Goal: Task Accomplishment & Management: Complete application form

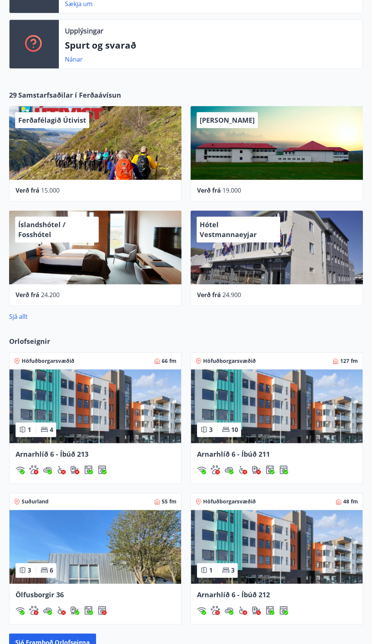
scroll to position [271, 0]
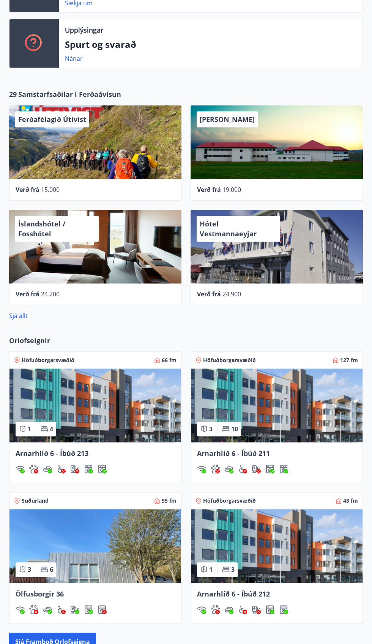
click at [108, 416] on img at bounding box center [95, 406] width 172 height 74
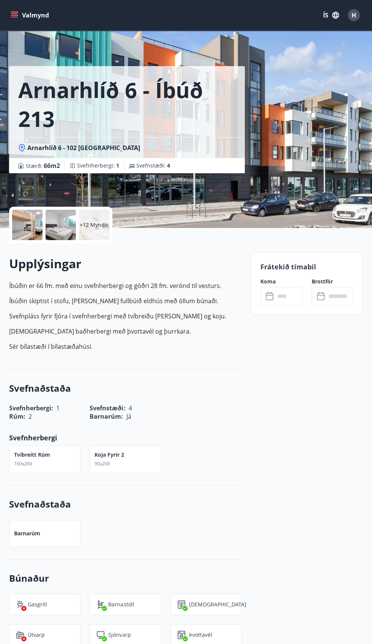
click at [327, 271] on p "Frátekið tímabil" at bounding box center [307, 267] width 93 height 10
click at [294, 290] on input "text" at bounding box center [288, 296] width 27 height 19
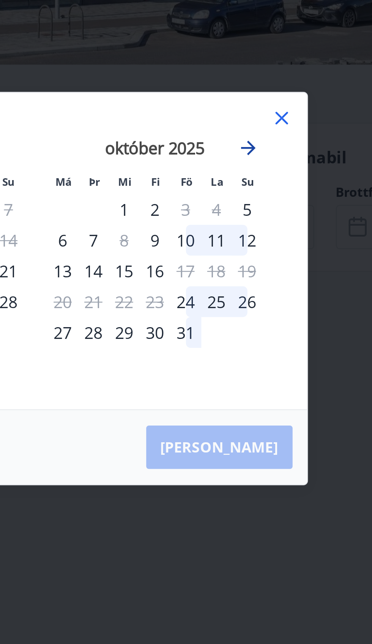
click at [272, 266] on icon "Move forward to switch to the next month." at bounding box center [275, 263] width 6 height 6
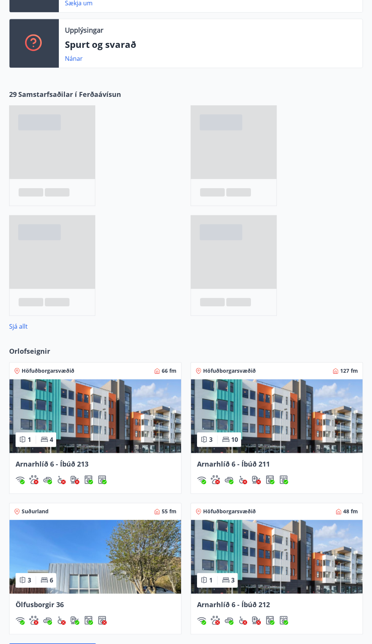
scroll to position [255, 0]
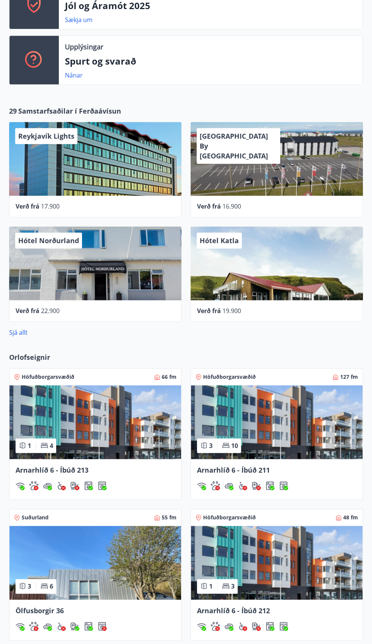
click at [299, 576] on img at bounding box center [277, 563] width 172 height 74
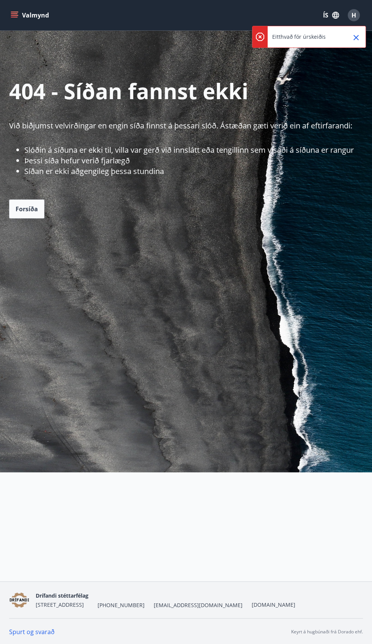
scroll to position [1, 0]
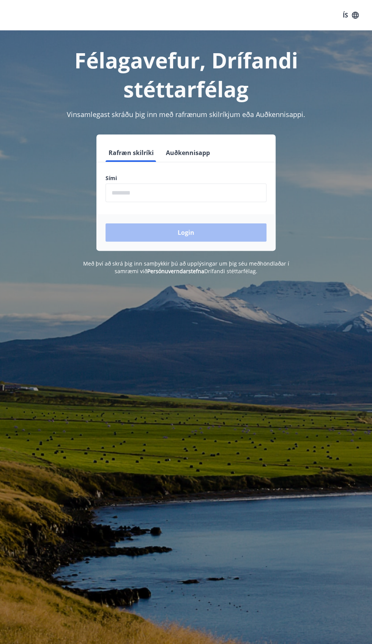
click at [232, 184] on input "phone" at bounding box center [186, 193] width 161 height 19
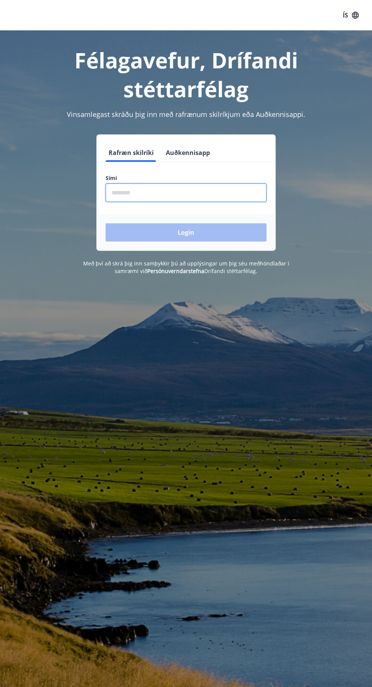
click at [242, 199] on input "phone" at bounding box center [186, 193] width 161 height 19
type input "********"
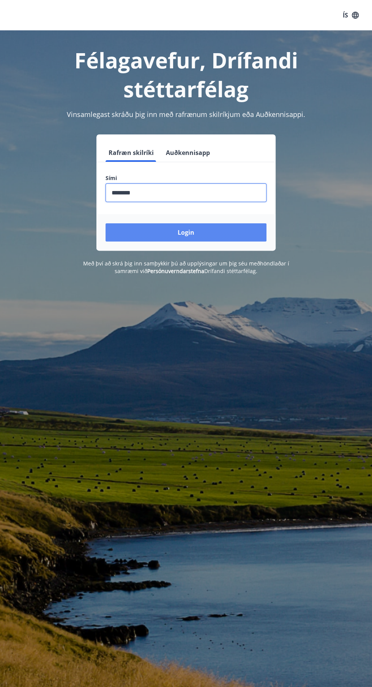
click at [233, 239] on button "Login" at bounding box center [186, 232] width 161 height 18
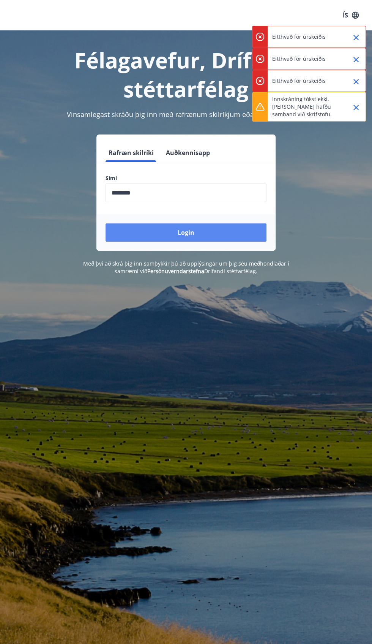
click at [223, 229] on button "Login" at bounding box center [186, 232] width 161 height 18
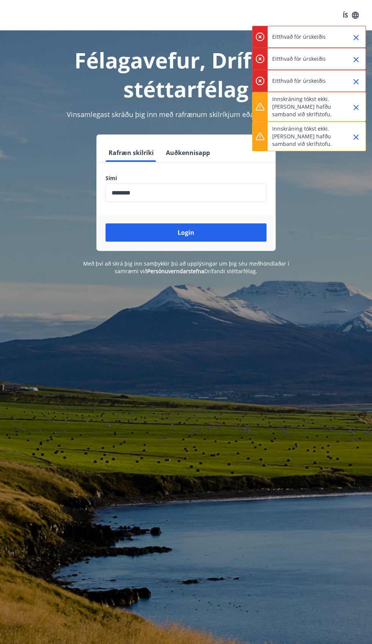
click at [338, 35] on div "Eitthvað fór úrskeiðis" at bounding box center [309, 37] width 114 height 22
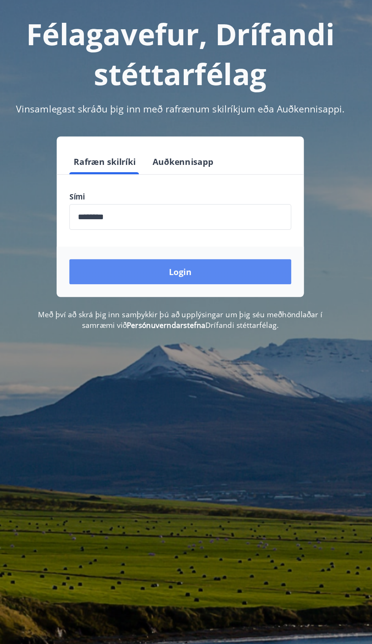
click at [191, 233] on button "Login" at bounding box center [186, 232] width 161 height 18
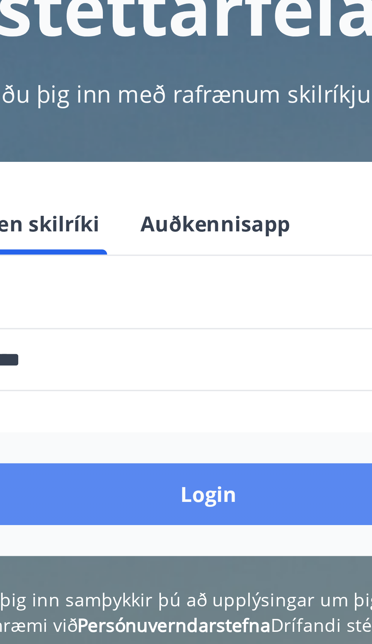
click at [189, 231] on button "Login" at bounding box center [186, 232] width 161 height 18
click at [193, 236] on button "Login" at bounding box center [186, 232] width 161 height 18
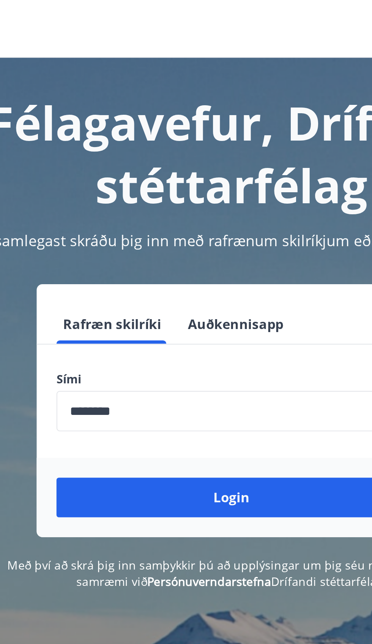
click at [211, 103] on div "Félagavefur, Drífandi stéttarfélag Vinsamlegast skráðu þig inn með rafrænum ski…" at bounding box center [186, 152] width 372 height 245
click at [199, 195] on input "phone" at bounding box center [186, 193] width 161 height 19
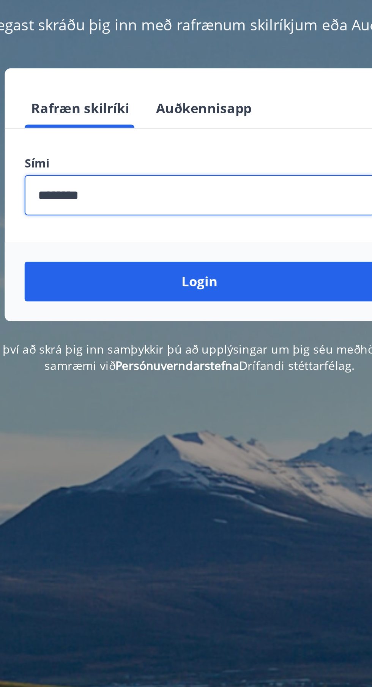
click at [222, 196] on input "phone" at bounding box center [186, 193] width 161 height 19
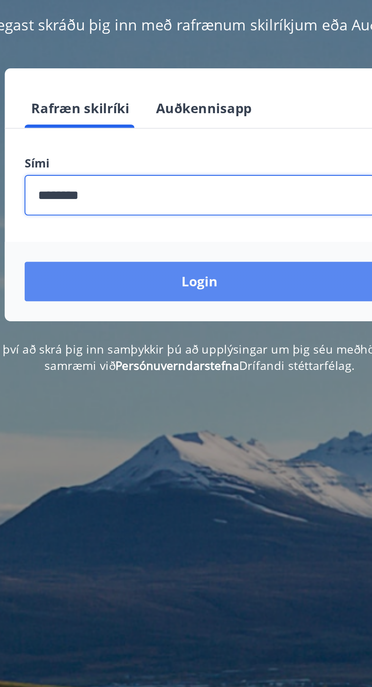
click at [216, 234] on button "Login" at bounding box center [186, 232] width 161 height 18
